Goal: Register for event/course

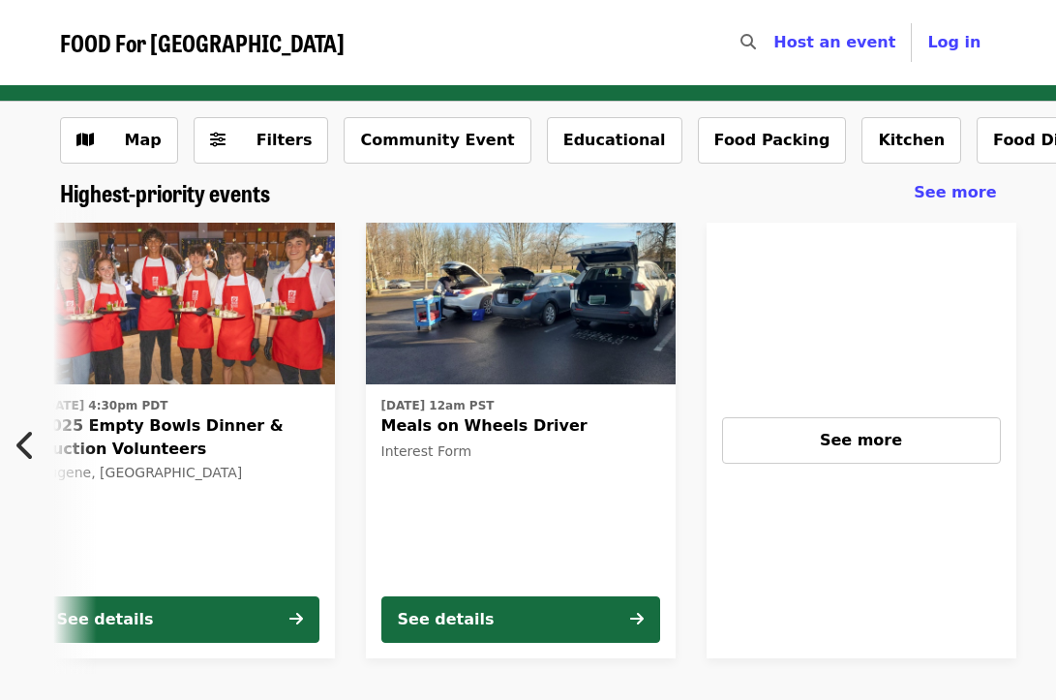
scroll to position [0, 826]
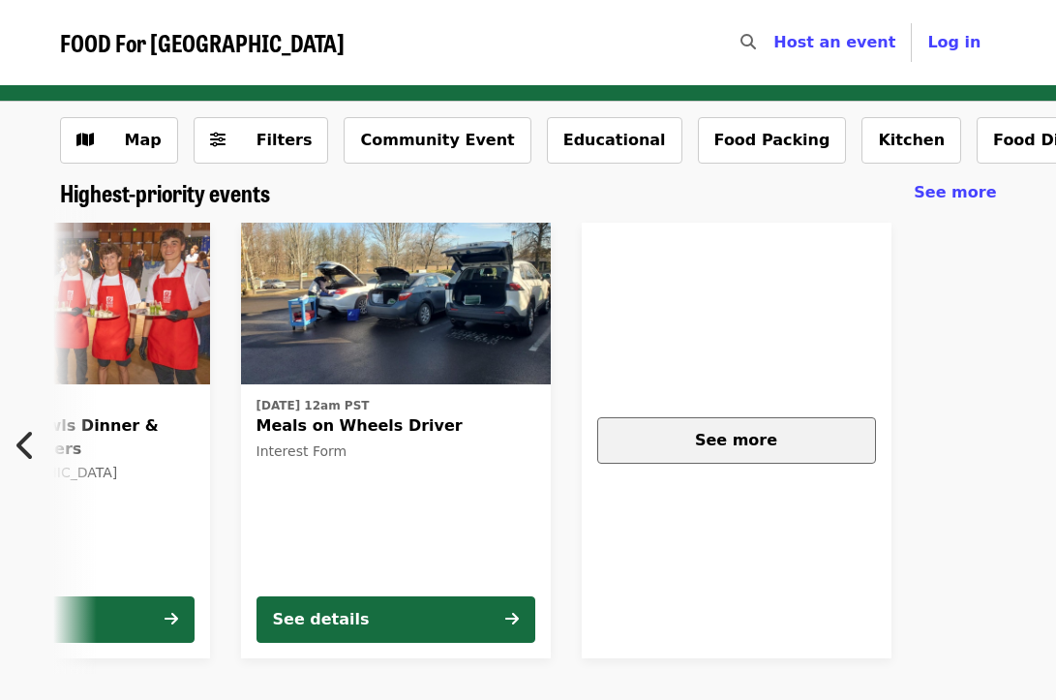
click at [699, 450] on div "See more" at bounding box center [737, 440] width 246 height 23
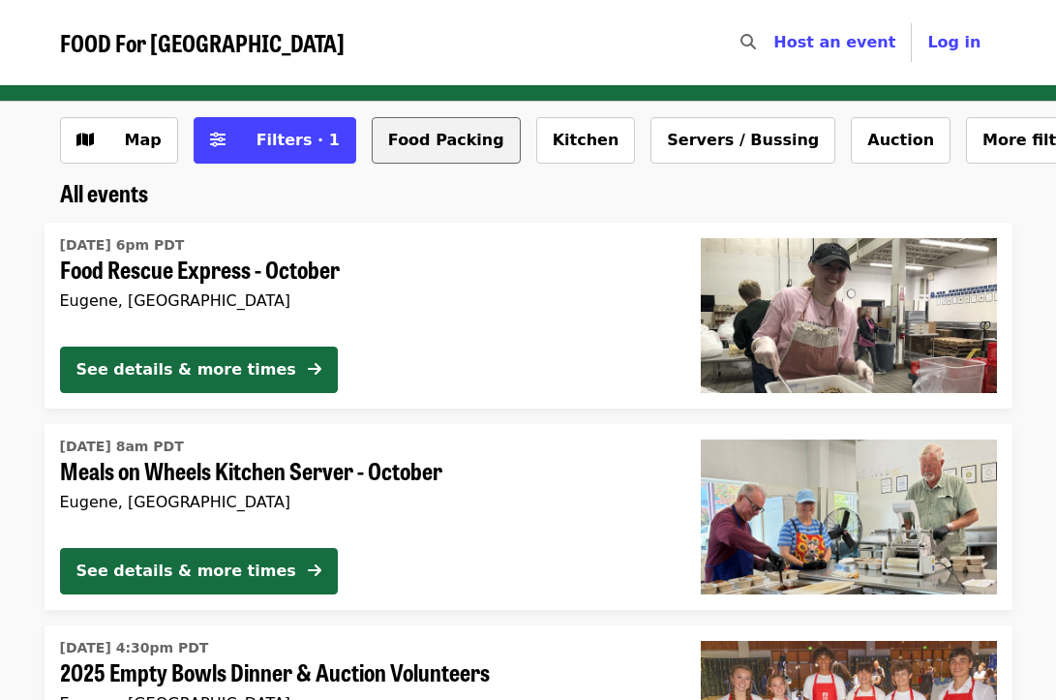
click at [439, 152] on button "Food Packing" at bounding box center [446, 140] width 149 height 46
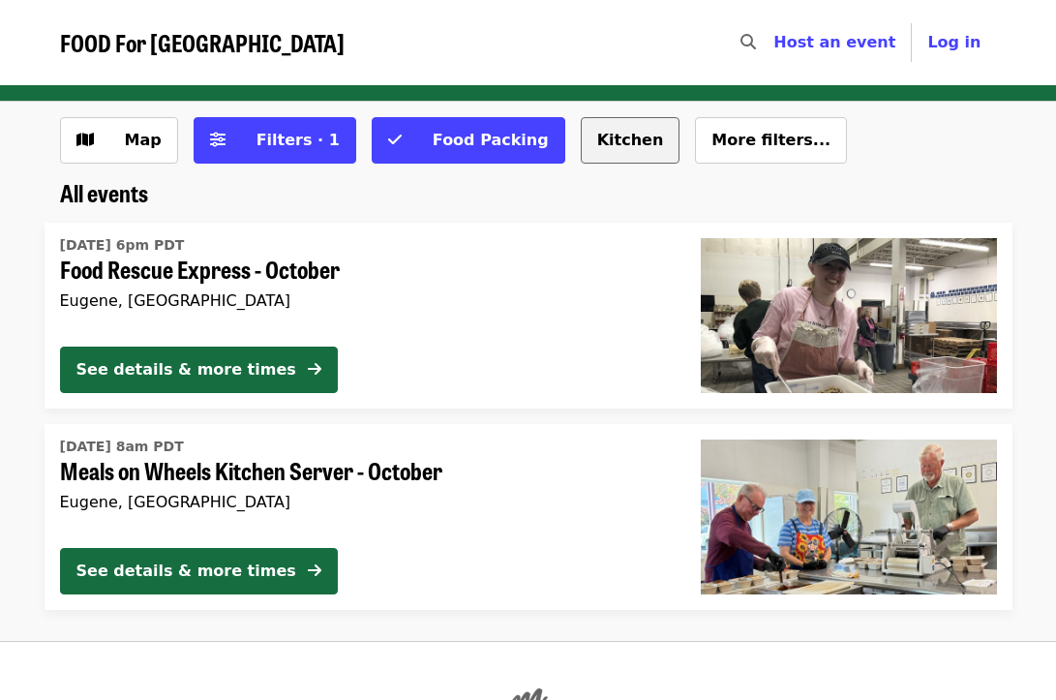
click at [581, 146] on button "Kitchen" at bounding box center [631, 140] width 100 height 46
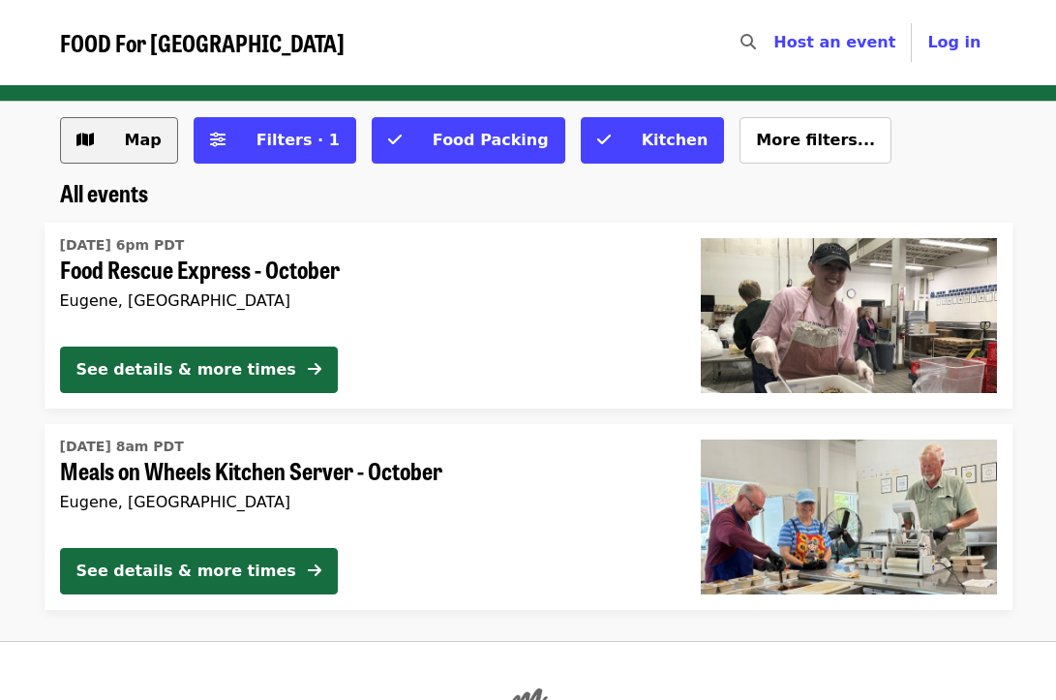
click at [135, 151] on span "Map" at bounding box center [134, 140] width 56 height 23
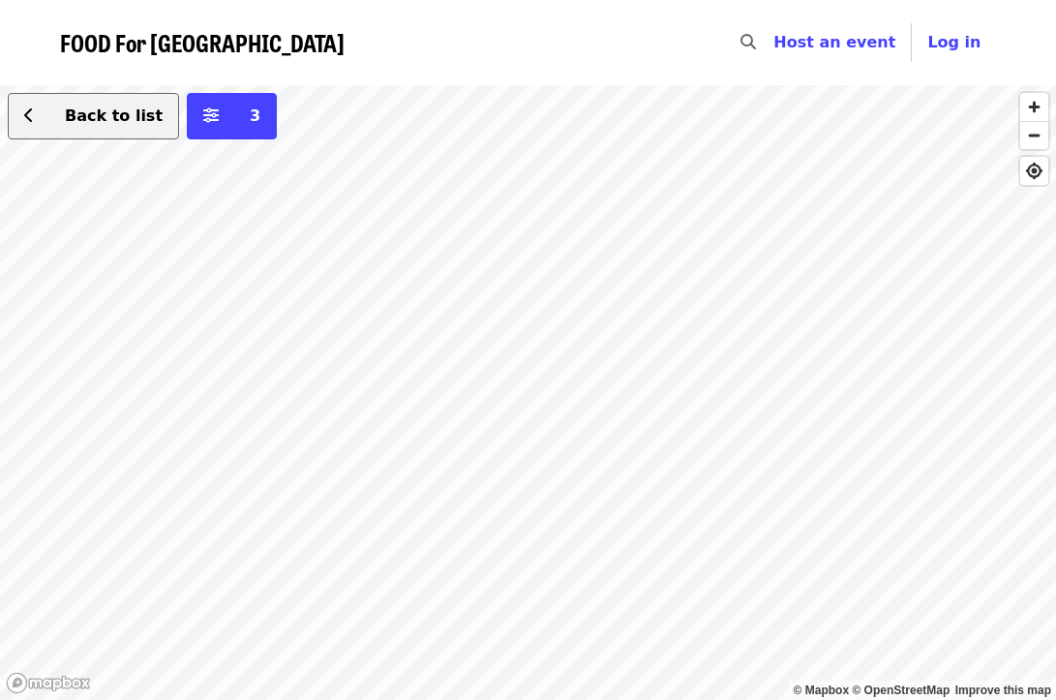
click at [131, 128] on button "Back to list" at bounding box center [93, 116] width 171 height 46
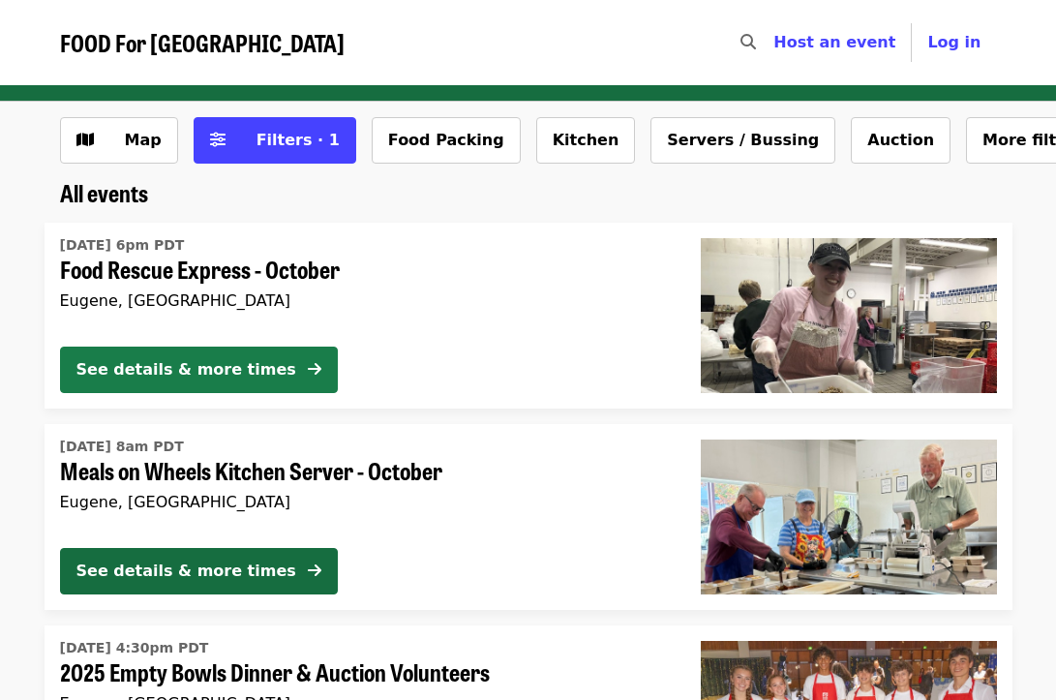
click at [239, 368] on div "See details & more times" at bounding box center [186, 369] width 220 height 23
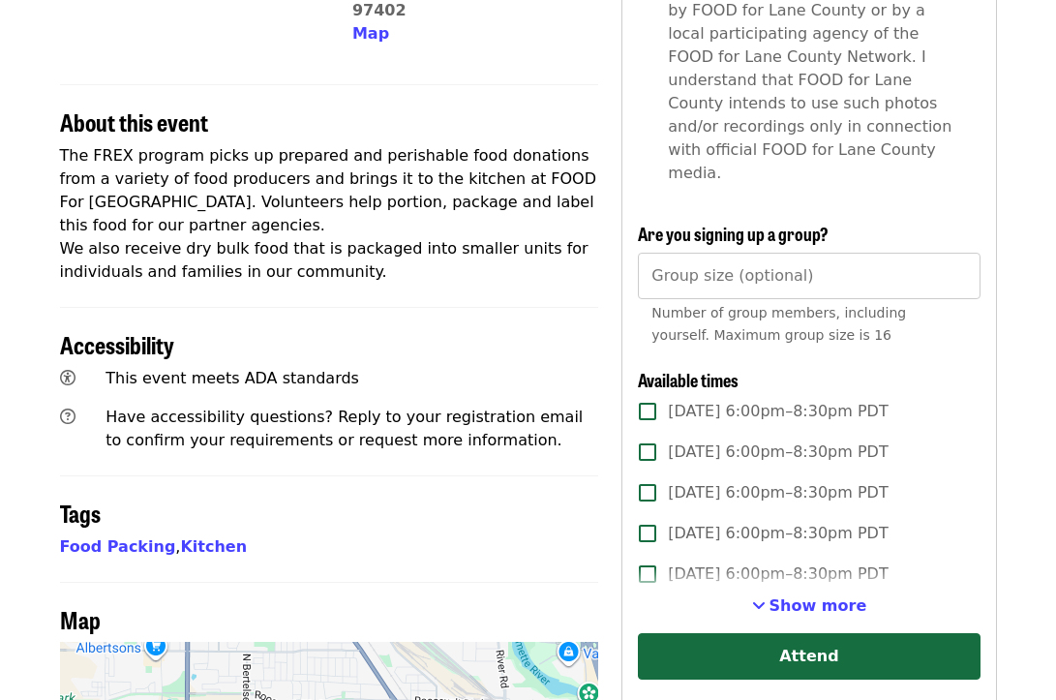
scroll to position [650, 0]
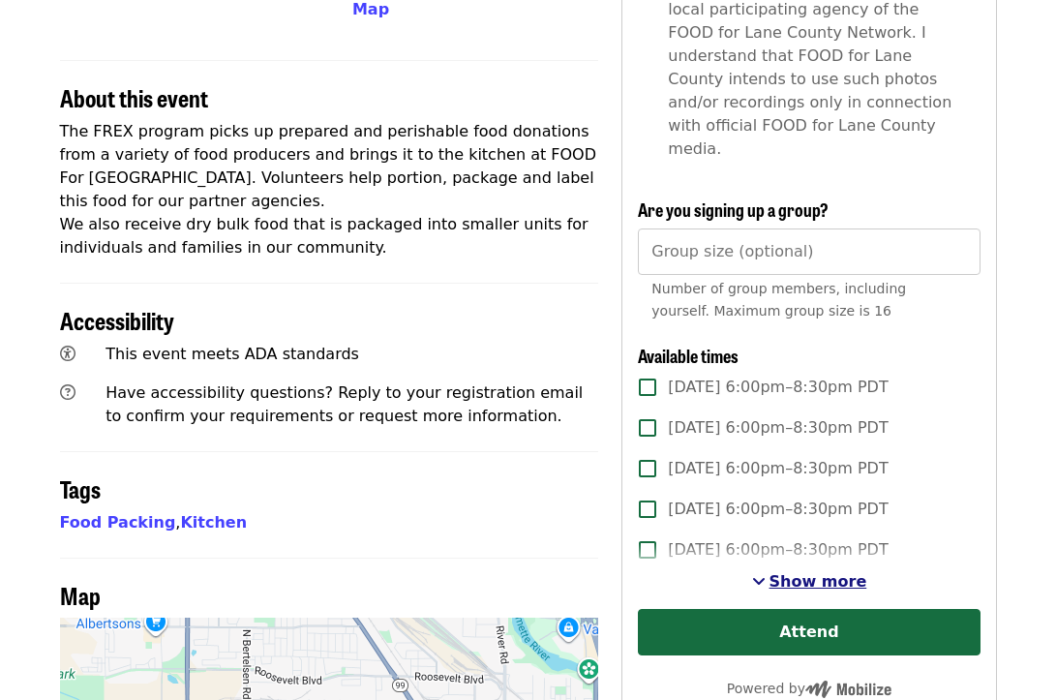
click at [800, 572] on span "Show more" at bounding box center [819, 581] width 98 height 18
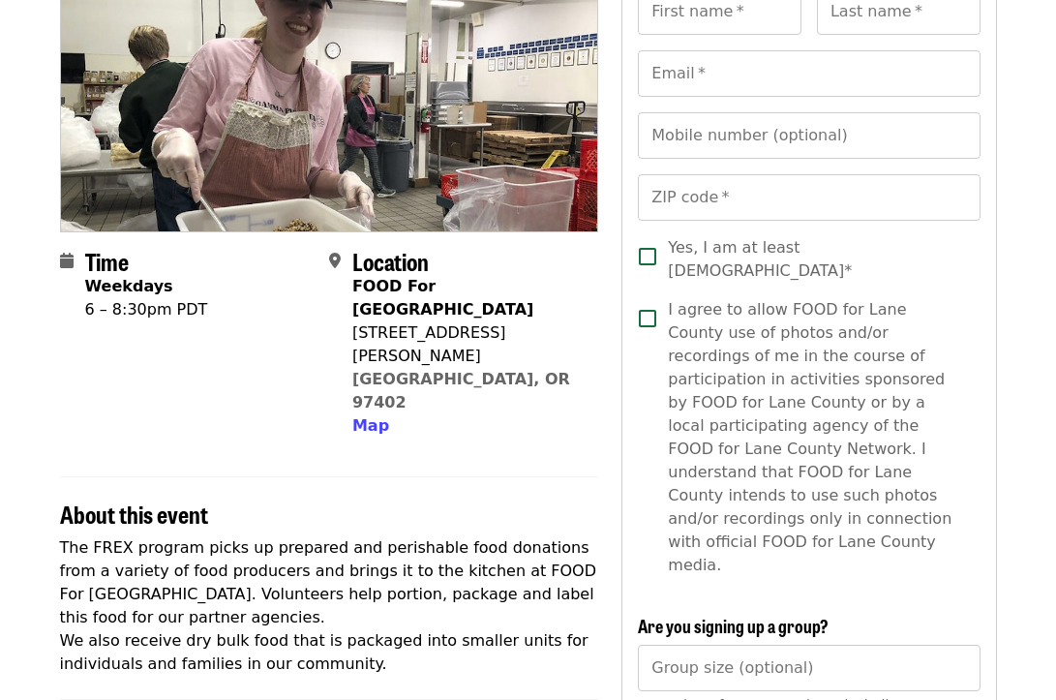
scroll to position [234, 0]
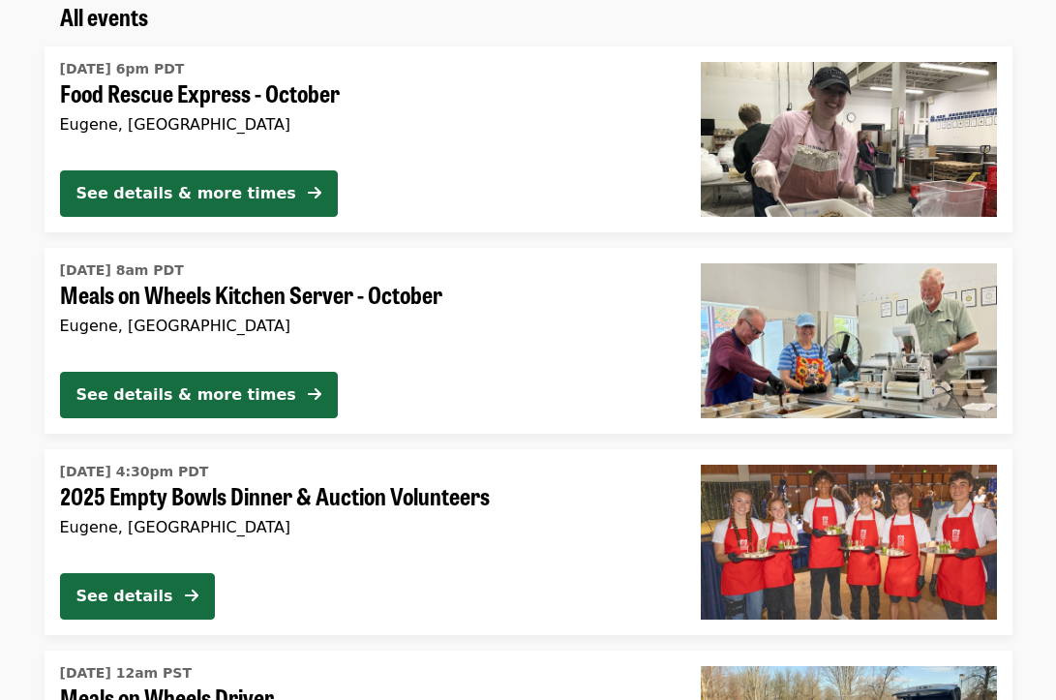
scroll to position [178, 0]
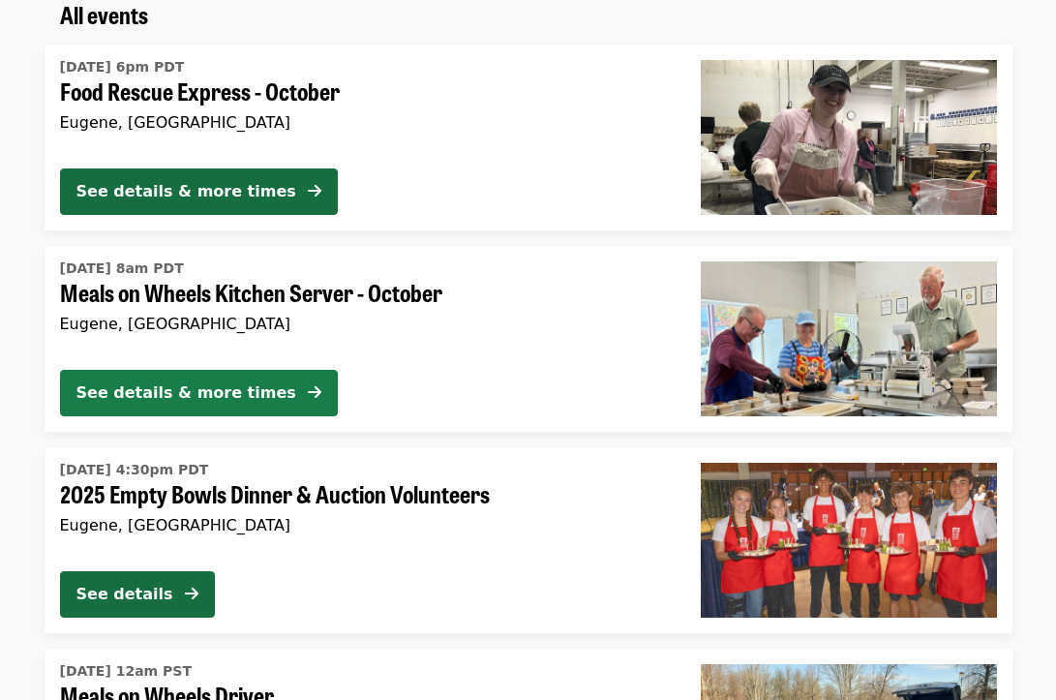
click at [246, 388] on div "See details & more times" at bounding box center [186, 393] width 220 height 23
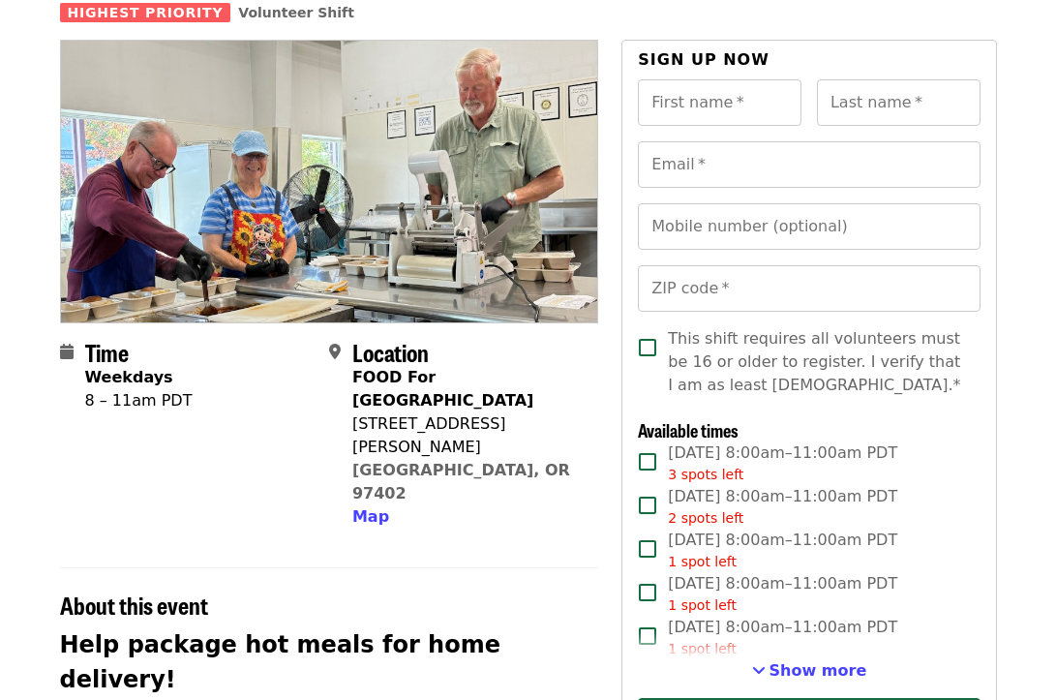
scroll to position [145, 0]
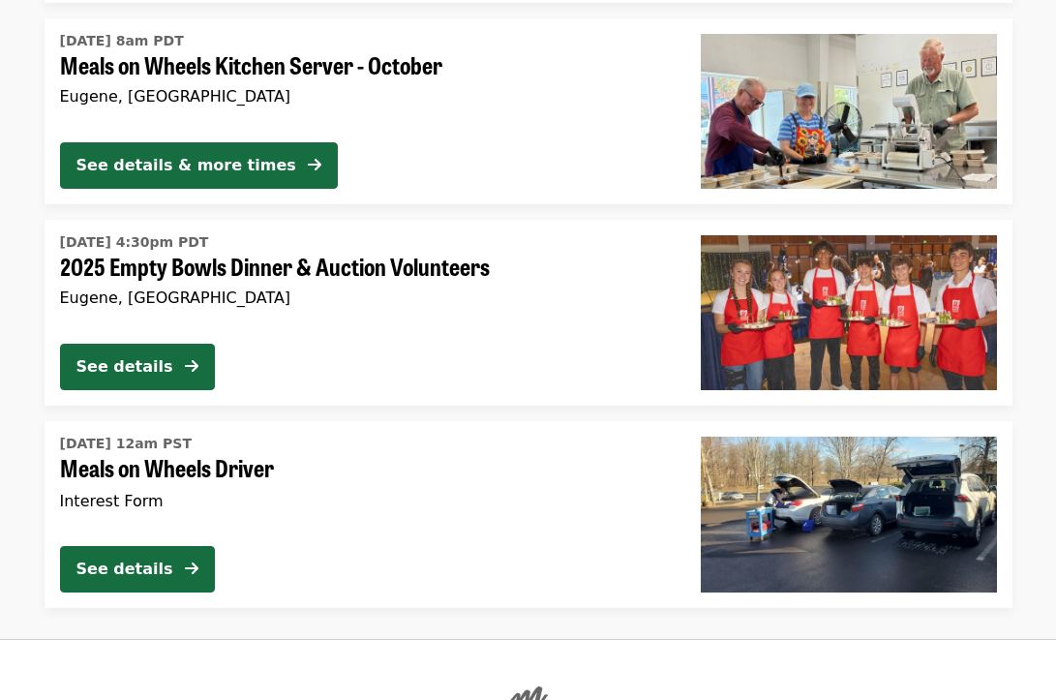
scroll to position [416, 0]
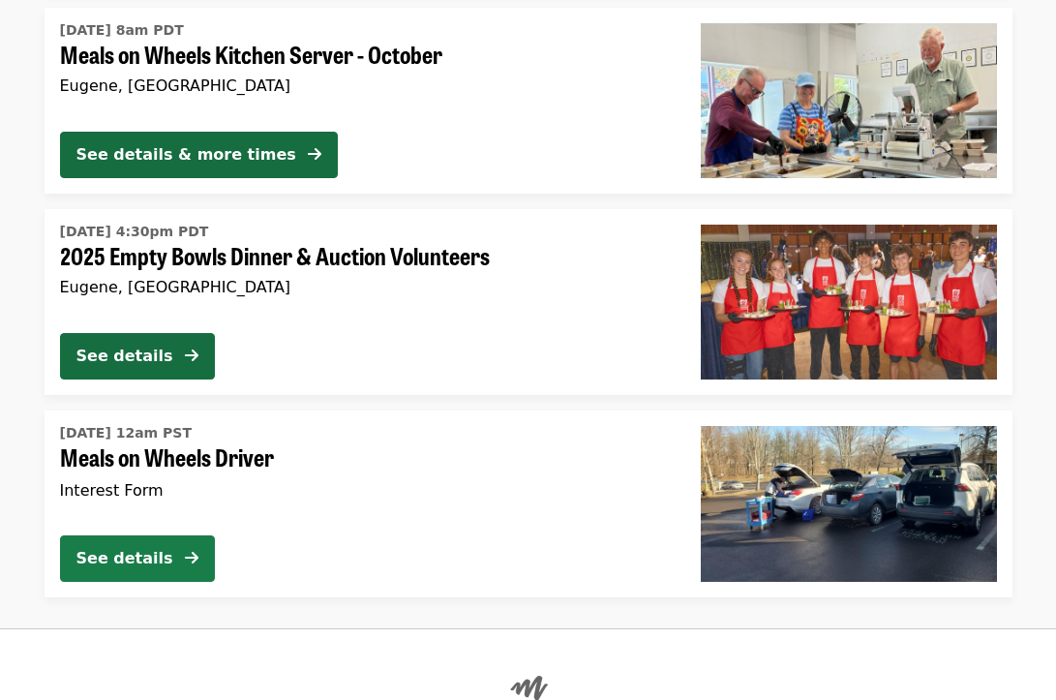
click at [145, 560] on div "See details" at bounding box center [124, 558] width 97 height 23
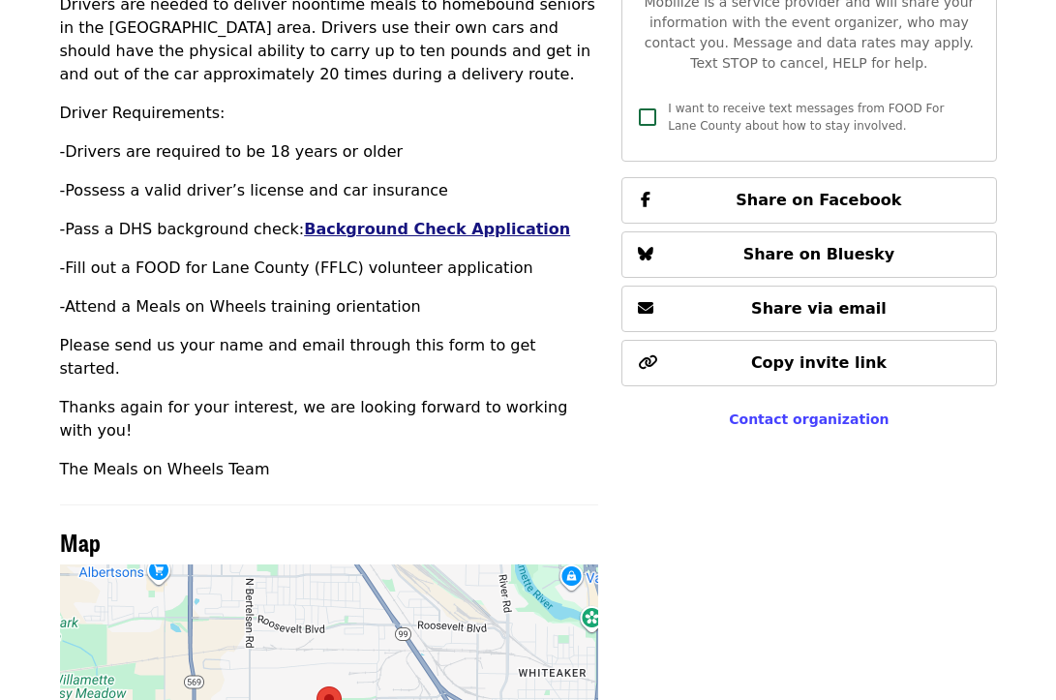
scroll to position [632, 0]
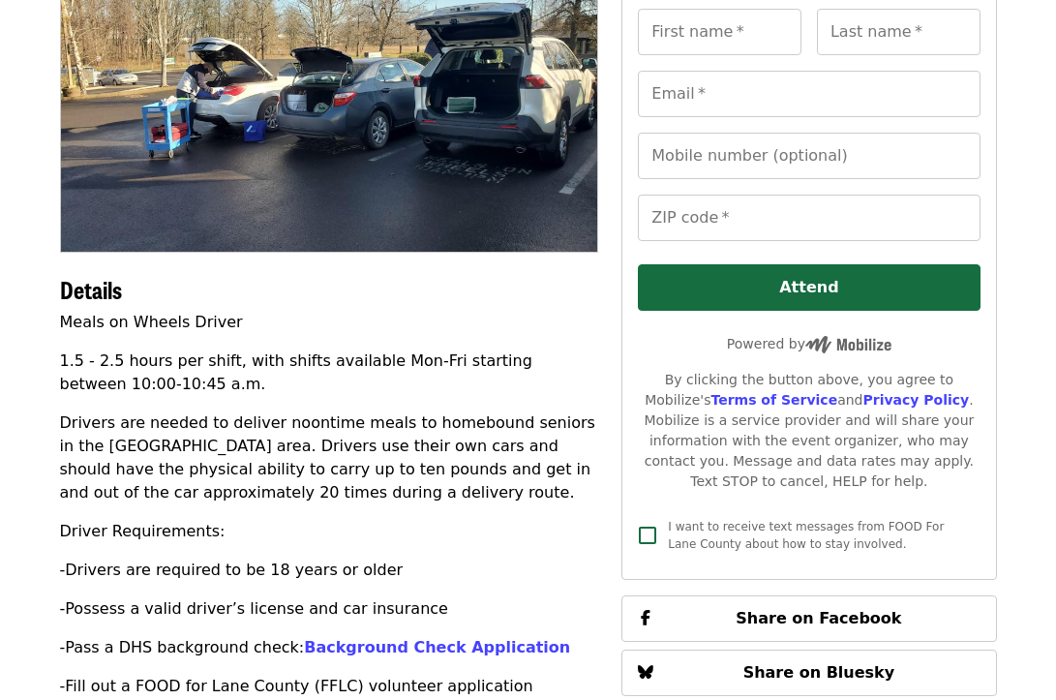
scroll to position [356, 0]
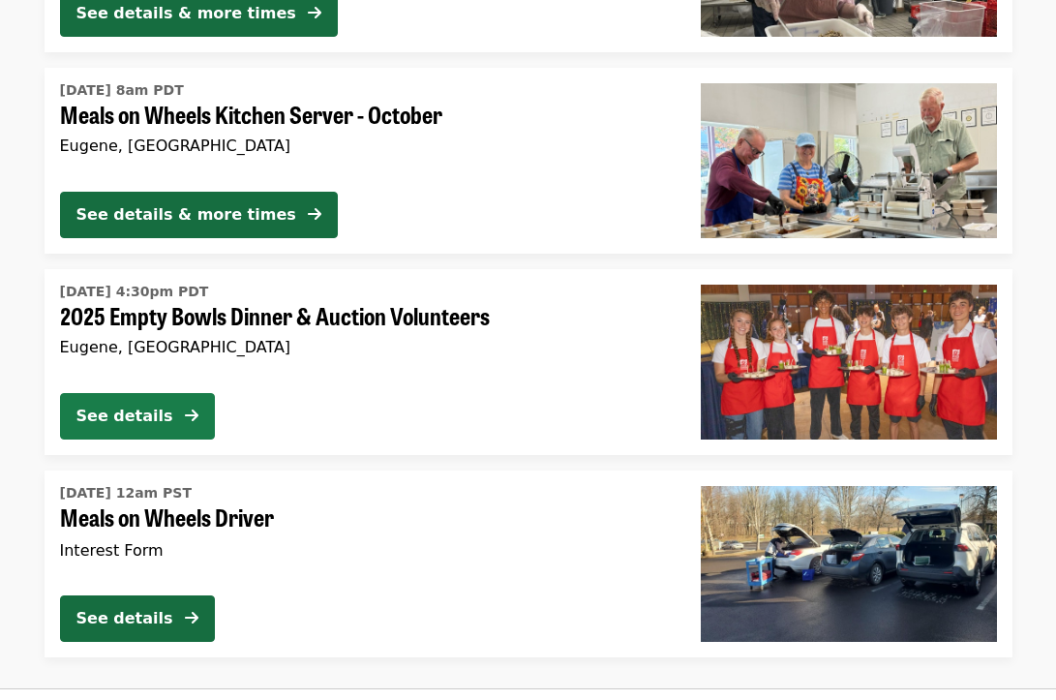
click at [152, 422] on div "See details" at bounding box center [124, 416] width 97 height 23
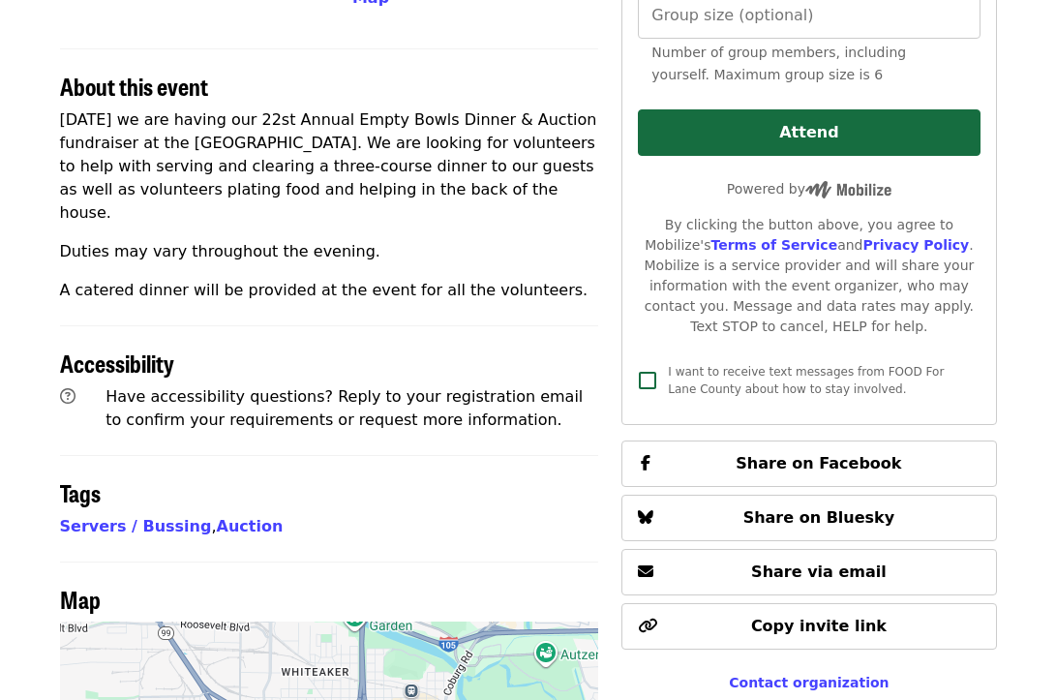
scroll to position [627, 0]
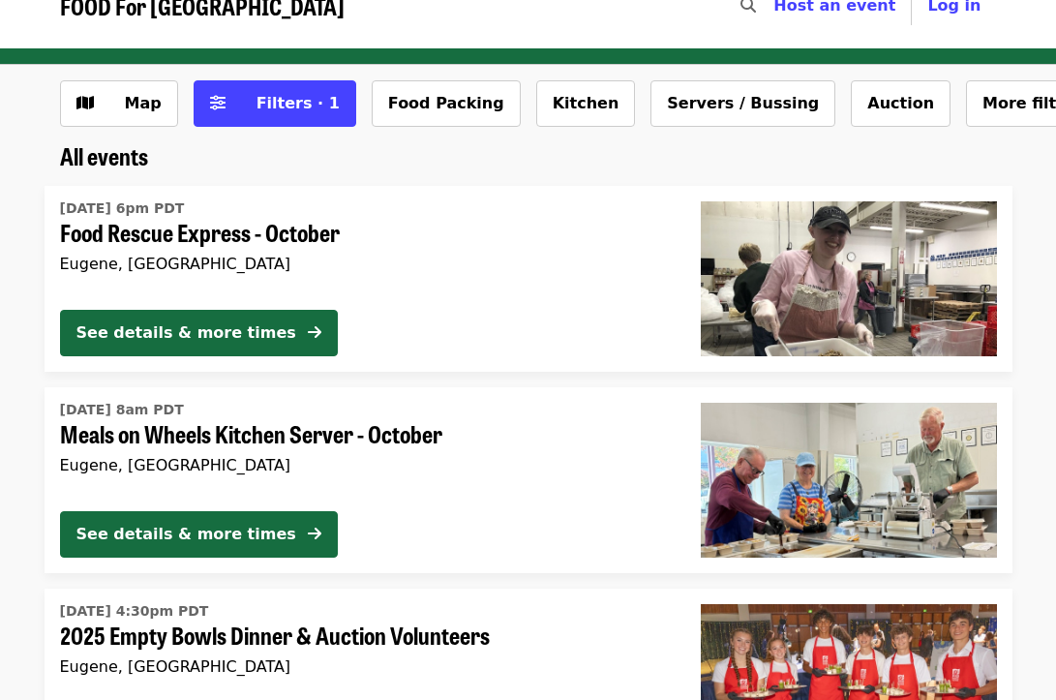
scroll to position [24, 0]
